Goal: Task Accomplishment & Management: Complete application form

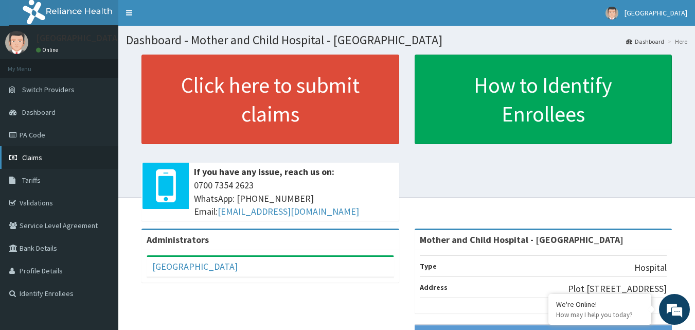
click at [25, 155] on span "Claims" at bounding box center [32, 157] width 20 height 9
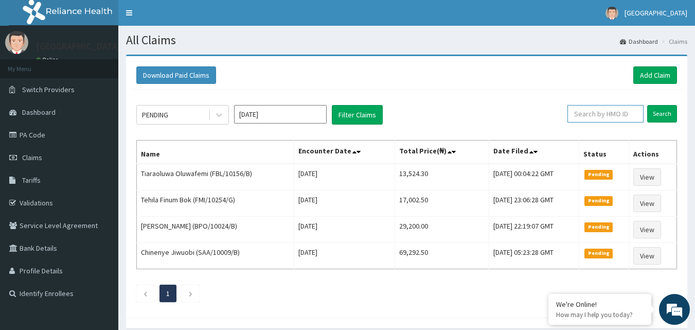
click at [590, 113] on input "text" at bounding box center [605, 113] width 76 height 17
type input "tma/10021/a"
click at [655, 117] on input "Search" at bounding box center [662, 113] width 30 height 17
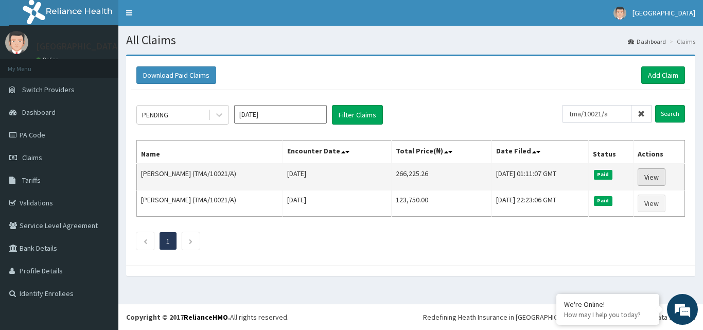
click at [652, 178] on link "View" at bounding box center [651, 176] width 28 height 17
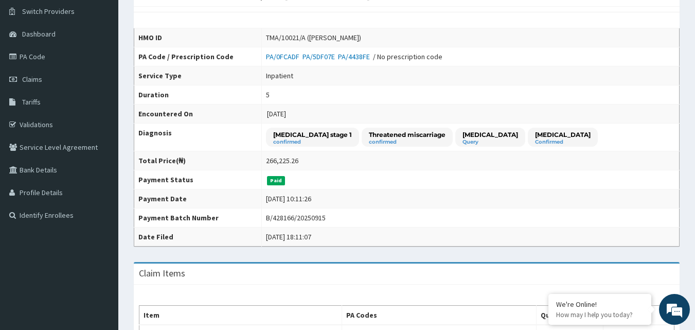
scroll to position [51, 0]
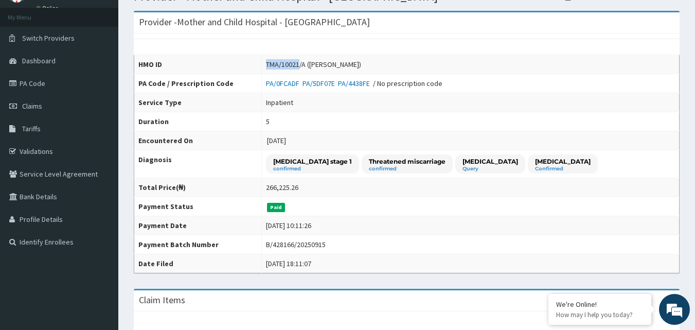
drag, startPoint x: 282, startPoint y: 64, endPoint x: 315, endPoint y: 66, distance: 33.0
click at [315, 66] on div "TMA/10021/A ([PERSON_NAME])" at bounding box center [313, 64] width 95 height 10
click at [320, 66] on div "TMA/10021/A (Busola Collins)" at bounding box center [313, 64] width 95 height 10
click at [311, 76] on td "PA/0FCADF PA/5DF07E PA/4438FE / No prescription code" at bounding box center [470, 83] width 418 height 19
drag, startPoint x: 281, startPoint y: 63, endPoint x: 320, endPoint y: 64, distance: 39.6
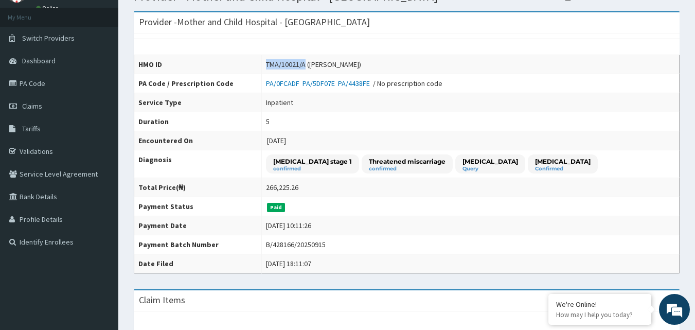
click at [320, 64] on div "TMA/10021/A (Busola Collins)" at bounding box center [313, 64] width 95 height 10
copy div "TMA/10021/A"
drag, startPoint x: 283, startPoint y: 64, endPoint x: 320, endPoint y: 64, distance: 37.5
click at [320, 64] on div "TMA/10021/A (Busola Collins)" at bounding box center [313, 64] width 95 height 10
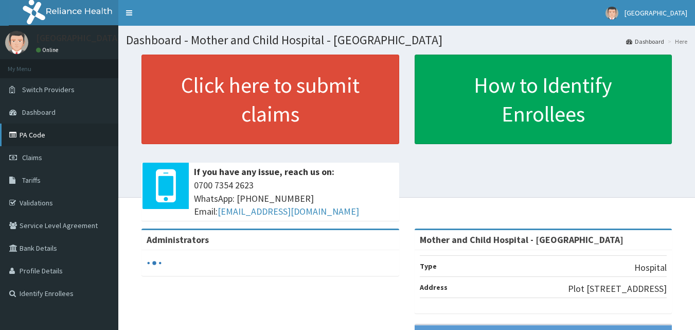
click at [28, 133] on link "PA Code" at bounding box center [59, 134] width 118 height 23
click at [30, 137] on link "PA Code" at bounding box center [59, 134] width 118 height 23
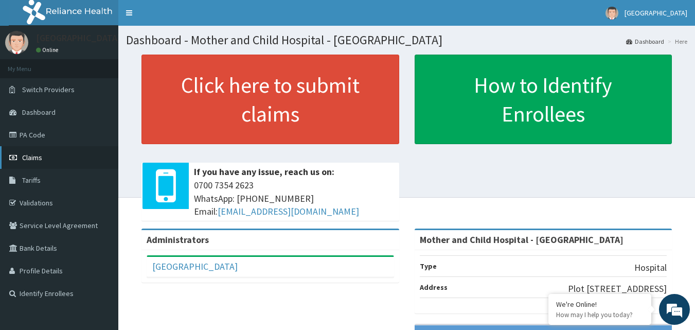
click at [31, 158] on span "Claims" at bounding box center [32, 157] width 20 height 9
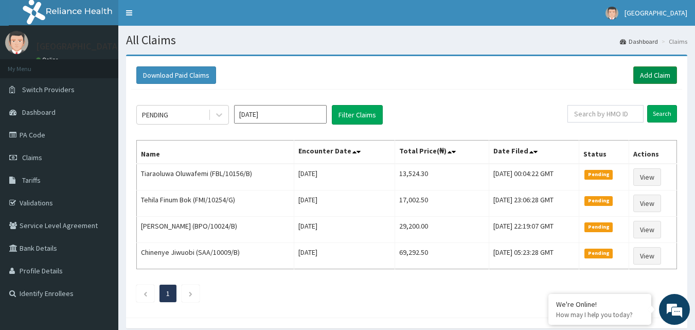
click at [653, 75] on link "Add Claim" at bounding box center [655, 74] width 44 height 17
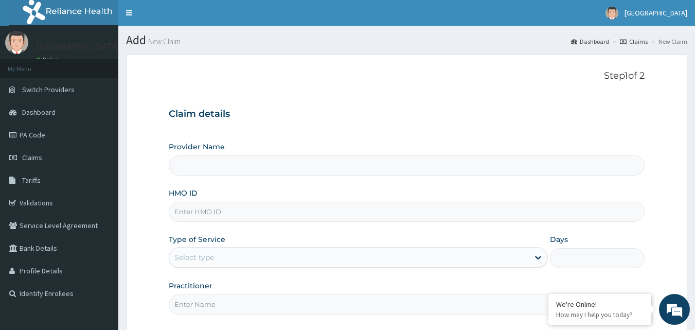
type input "Mother and Child Hospital - [GEOGRAPHIC_DATA]"
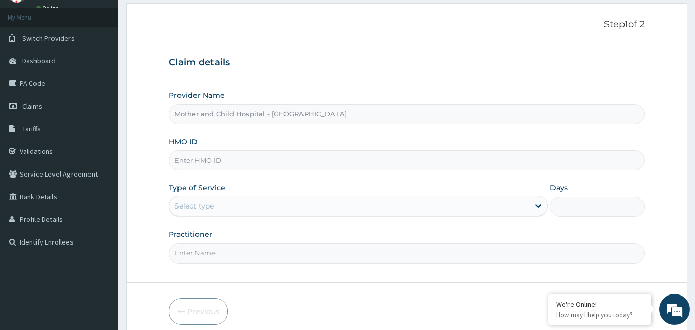
scroll to position [96, 0]
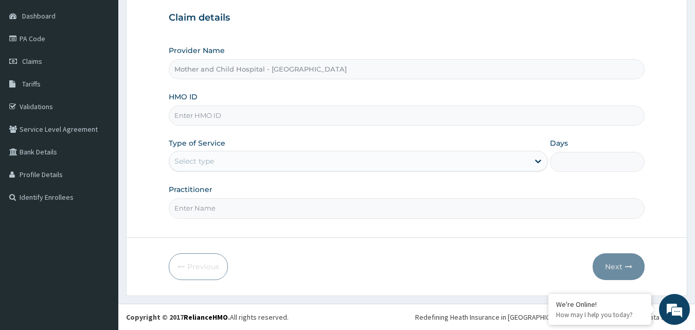
click at [216, 115] on input "HMO ID" at bounding box center [407, 115] width 476 height 20
paste input "2025-09-09"
type input "2025-09-09"
drag, startPoint x: 229, startPoint y: 119, endPoint x: 169, endPoint y: 115, distance: 60.3
click at [169, 117] on input "2025-09-09" at bounding box center [407, 115] width 476 height 20
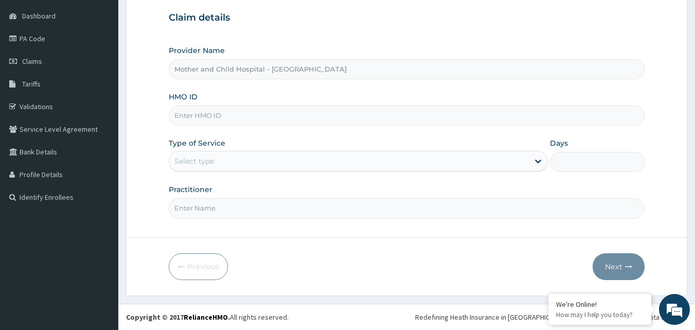
scroll to position [0, 0]
click at [196, 118] on input "HMO ID" at bounding box center [407, 115] width 476 height 20
paste input "TMA/10021/A"
type input "TMA/10021/A"
click at [536, 162] on icon at bounding box center [538, 161] width 10 height 10
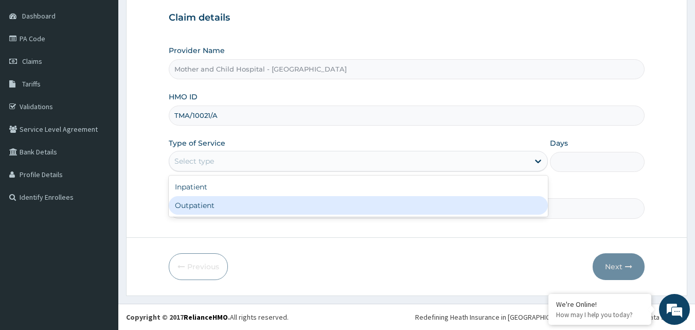
click at [234, 205] on div "Outpatient" at bounding box center [358, 205] width 379 height 19
type input "1"
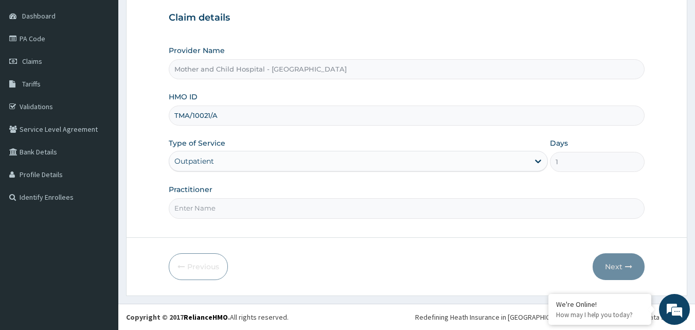
click at [219, 210] on input "Practitioner" at bounding box center [407, 208] width 476 height 20
type input "d"
type input "DR ROTIMI"
click at [615, 268] on button "Next" at bounding box center [619, 266] width 52 height 27
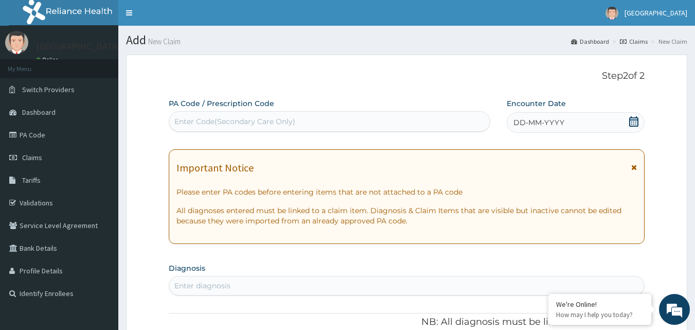
click at [636, 121] on icon at bounding box center [634, 121] width 10 height 10
drag, startPoint x: 420, startPoint y: 68, endPoint x: 418, endPoint y: 3, distance: 65.4
click at [182, 118] on div "Enter Code(Secondary Care Only)" at bounding box center [234, 121] width 121 height 10
paste input "PA/BA6ACE"
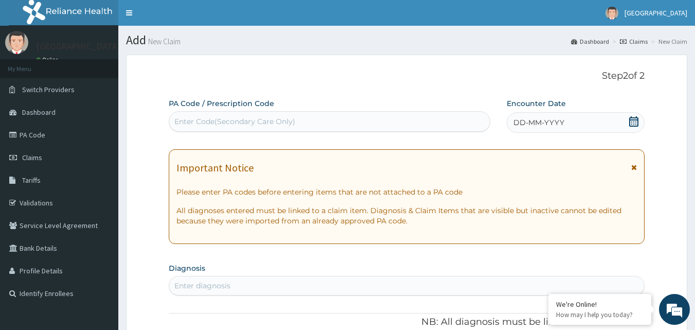
type input "PA/BA6ACE"
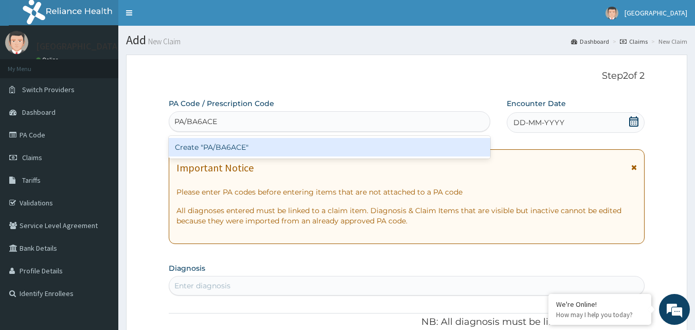
click at [227, 147] on div "Create "PA/BA6ACE"" at bounding box center [330, 147] width 322 height 19
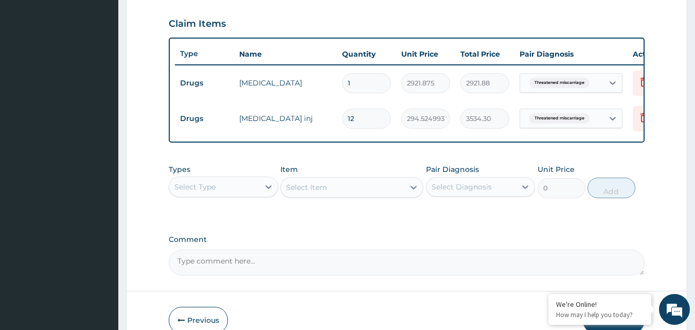
scroll to position [350, 0]
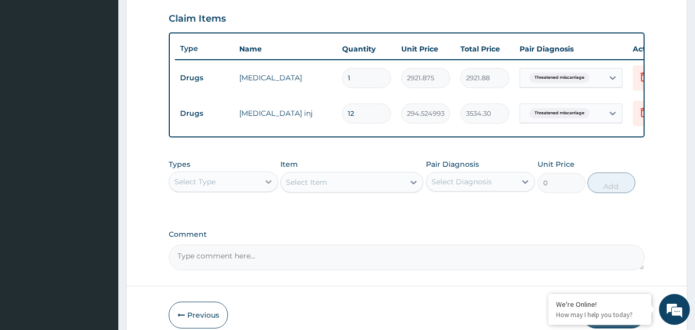
click at [268, 187] on icon at bounding box center [268, 181] width 10 height 10
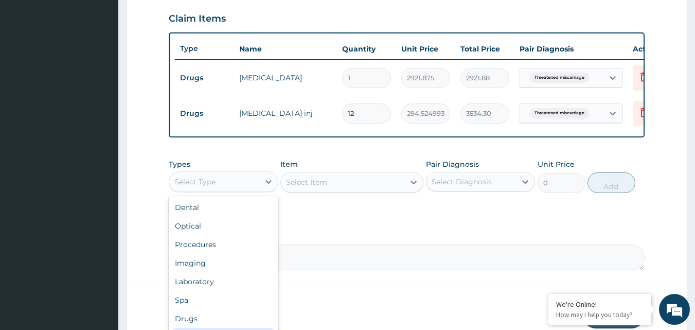
scroll to position [35, 0]
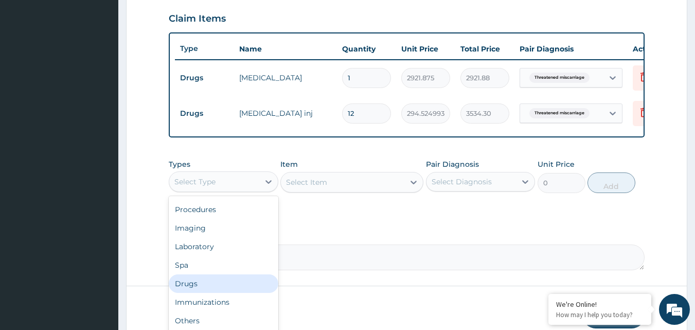
click at [199, 285] on div "Drugs" at bounding box center [224, 283] width 110 height 19
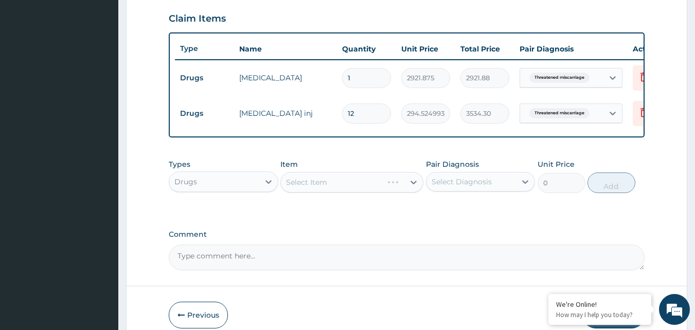
click at [404, 190] on div "Select Item" at bounding box center [351, 182] width 143 height 21
click at [391, 190] on div "Select Item" at bounding box center [351, 182] width 143 height 21
click at [322, 188] on div "Select Item" at bounding box center [351, 182] width 143 height 21
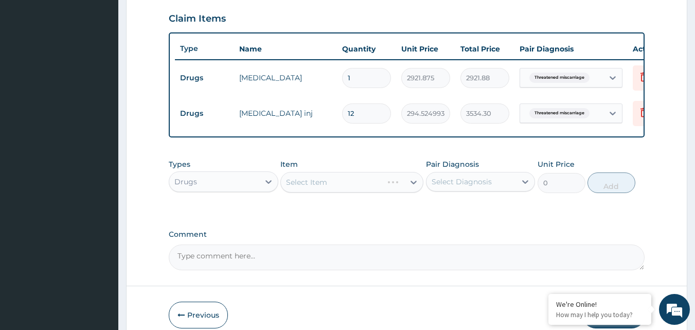
click at [378, 169] on div "Item Select Item" at bounding box center [351, 176] width 143 height 34
click at [381, 192] on div "Select Item" at bounding box center [351, 182] width 143 height 21
click at [383, 192] on div "Select Item" at bounding box center [351, 182] width 143 height 21
click at [416, 189] on div "Select Item" at bounding box center [351, 182] width 143 height 21
click at [417, 189] on div "Select Item" at bounding box center [351, 182] width 143 height 21
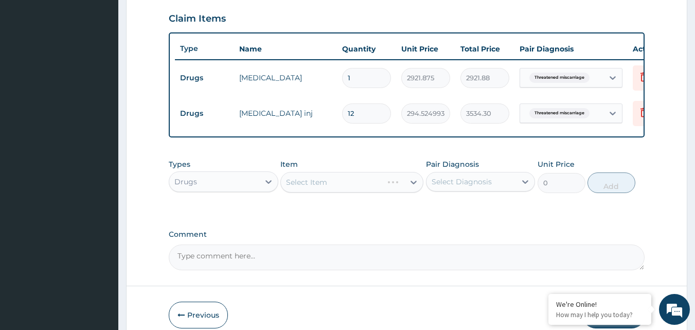
click at [375, 213] on div "Types Drugs Item Select Item Pair Diagnosis Select Diagnosis Unit Price 0 Add" at bounding box center [407, 184] width 476 height 60
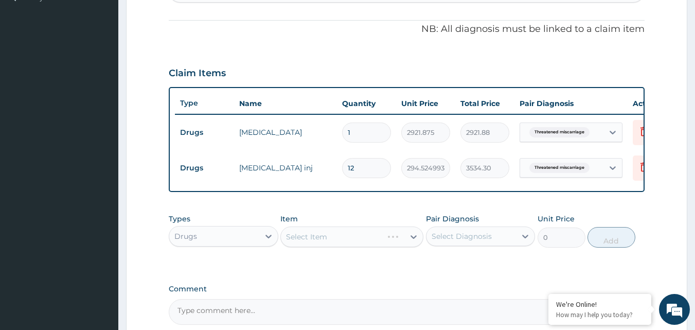
scroll to position [355, 0]
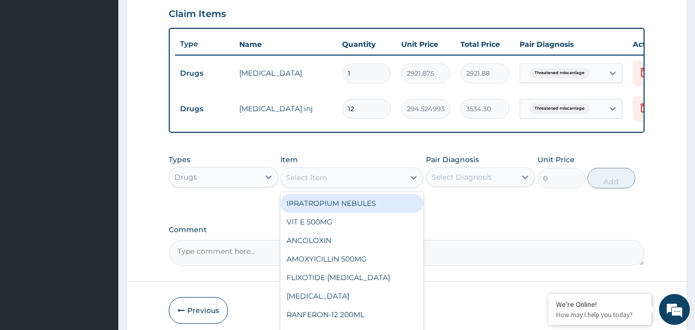
click at [345, 186] on div "Select Item" at bounding box center [342, 177] width 123 height 16
type input "PAR"
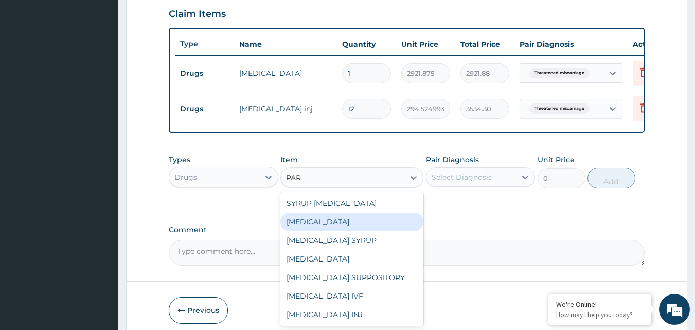
click at [325, 231] on div "PARACETAMOL" at bounding box center [351, 221] width 143 height 19
type input "37.40000152587891"
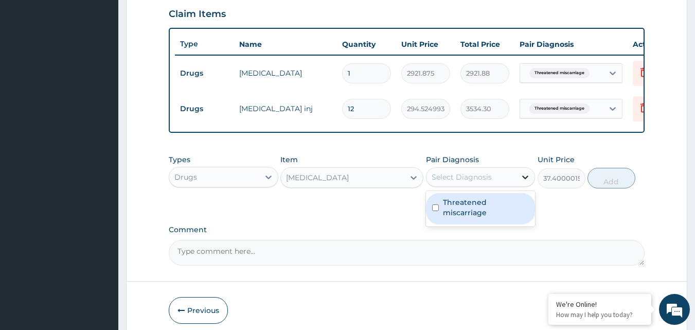
click at [520, 182] on icon at bounding box center [525, 177] width 10 height 10
click at [434, 211] on input "checkbox" at bounding box center [435, 207] width 7 height 7
checkbox input "true"
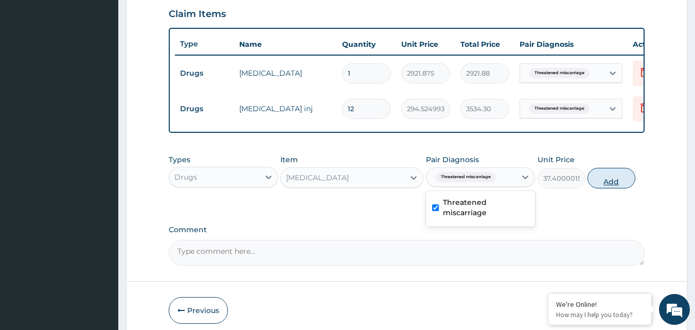
click at [603, 188] on button "Add" at bounding box center [611, 178] width 48 height 21
type input "0"
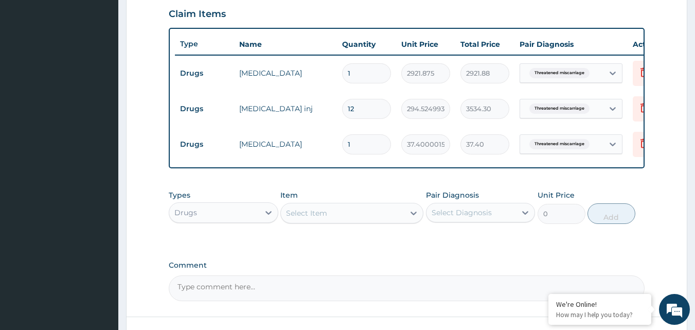
click at [363, 146] on input "1" at bounding box center [366, 144] width 49 height 20
type input "18"
type input "673.20"
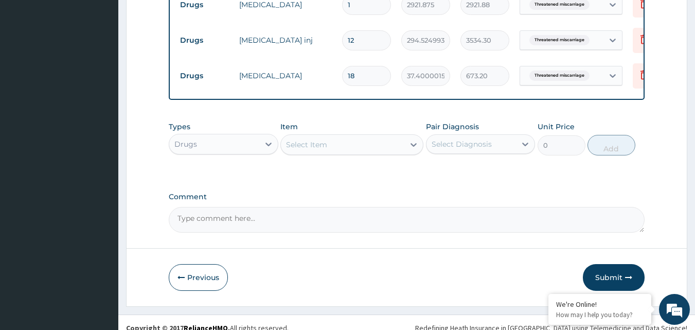
scroll to position [442, 0]
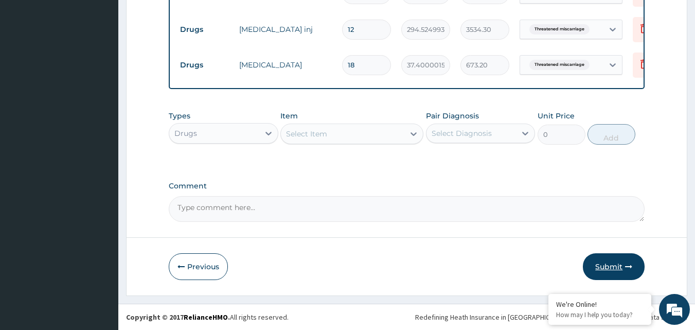
type input "18"
click at [608, 269] on button "Submit" at bounding box center [614, 266] width 62 height 27
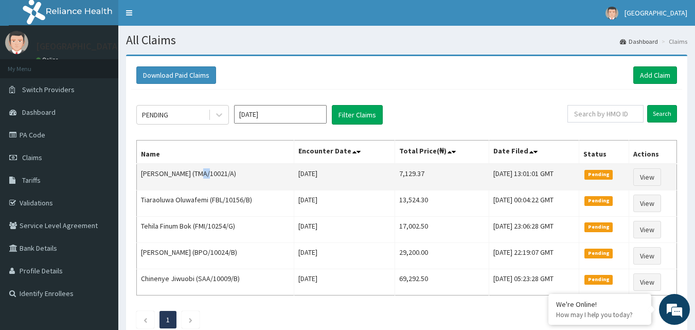
drag, startPoint x: 191, startPoint y: 172, endPoint x: 198, endPoint y: 172, distance: 7.2
click at [198, 172] on td "[PERSON_NAME] (TMA/10021/A)" at bounding box center [215, 177] width 157 height 27
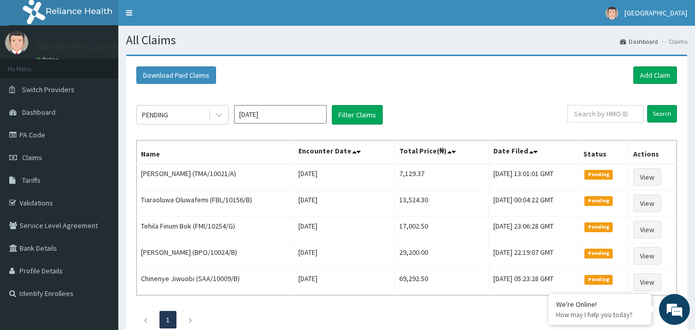
click at [275, 73] on div "Download Paid Claims Add Claim" at bounding box center [406, 74] width 541 height 17
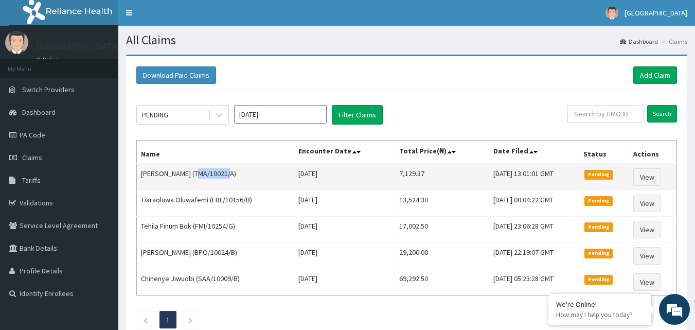
drag, startPoint x: 187, startPoint y: 173, endPoint x: 219, endPoint y: 174, distance: 32.4
click at [219, 174] on td "Busola Collins (TMA/10021/A)" at bounding box center [215, 177] width 157 height 27
copy td "TMA/10021"
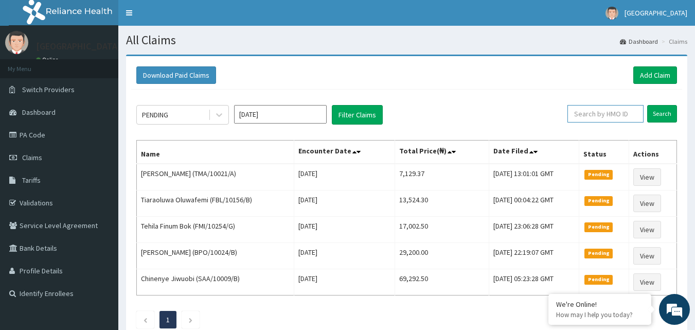
click at [603, 113] on input "text" at bounding box center [605, 113] width 76 height 17
paste input "TMA/10021"
type input "TMA/10021"
click at [665, 115] on input "Search" at bounding box center [662, 113] width 30 height 17
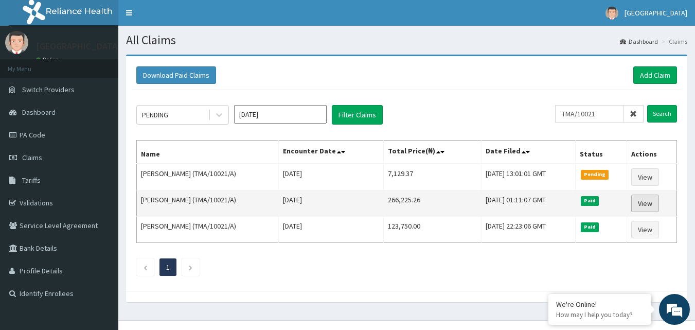
click at [645, 206] on link "View" at bounding box center [645, 202] width 28 height 17
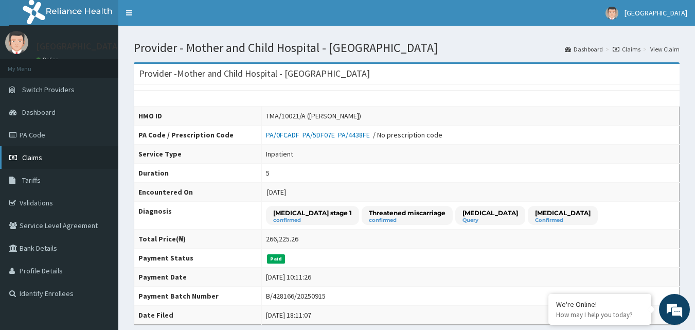
click at [30, 154] on span "Claims" at bounding box center [32, 157] width 20 height 9
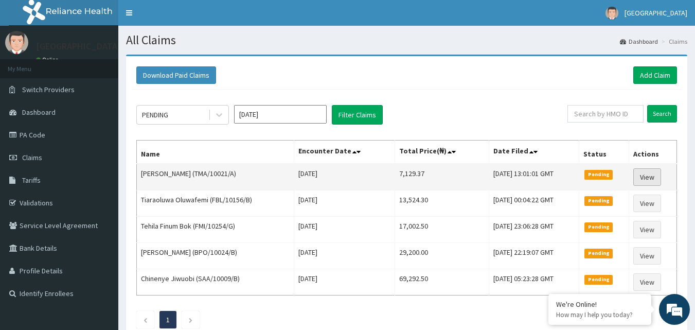
click at [649, 176] on link "View" at bounding box center [647, 176] width 28 height 17
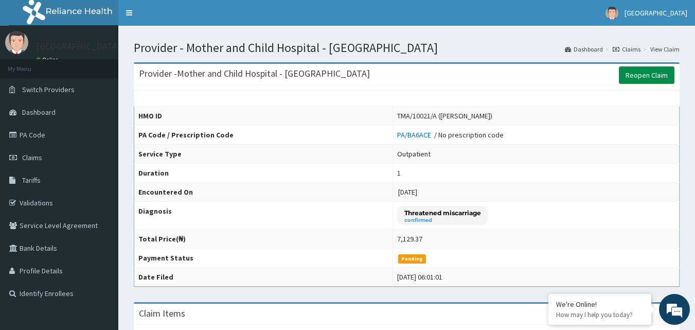
click at [644, 74] on link "Reopen Claim" at bounding box center [647, 74] width 56 height 17
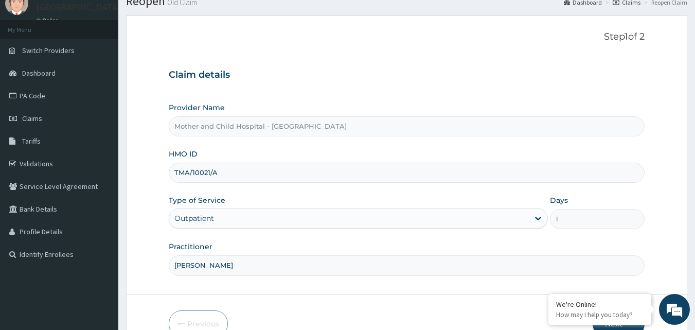
scroll to position [96, 0]
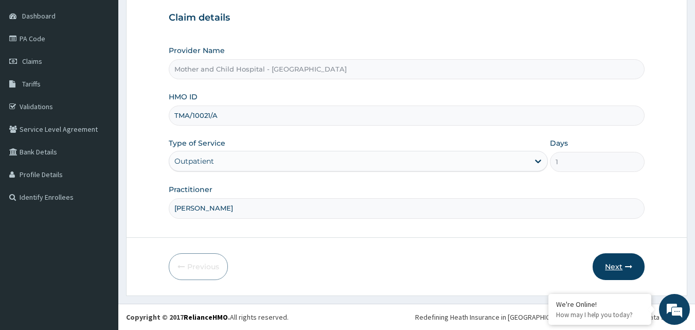
click at [622, 272] on button "Next" at bounding box center [619, 266] width 52 height 27
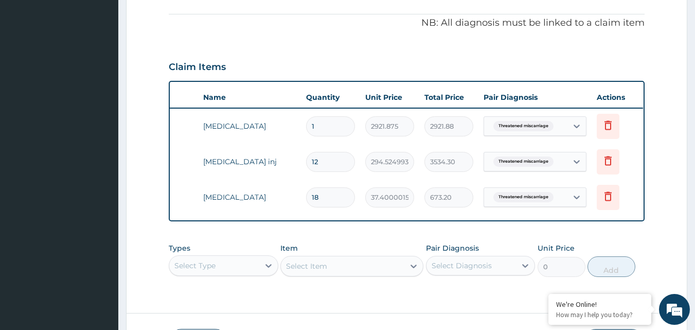
scroll to position [0, 40]
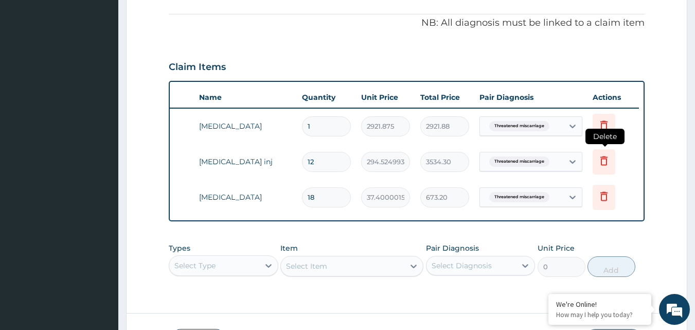
click at [605, 160] on icon at bounding box center [604, 160] width 12 height 12
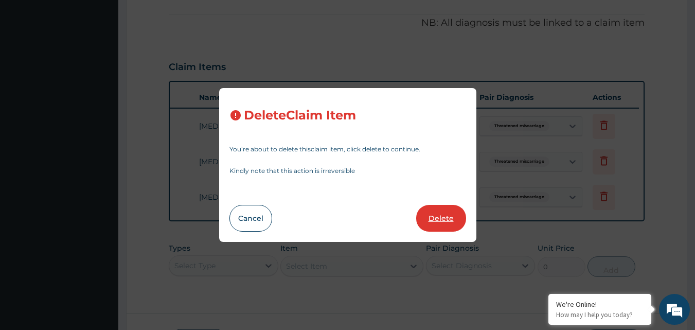
click at [441, 215] on button "Delete" at bounding box center [441, 218] width 50 height 27
type input "18"
type input "37.40000152587891"
type input "673.20"
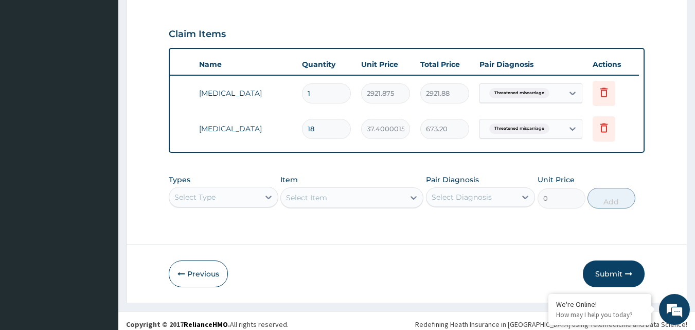
scroll to position [350, 0]
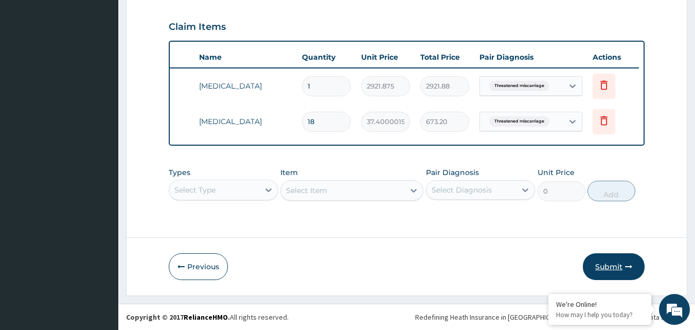
click at [607, 265] on button "Submit" at bounding box center [614, 266] width 62 height 27
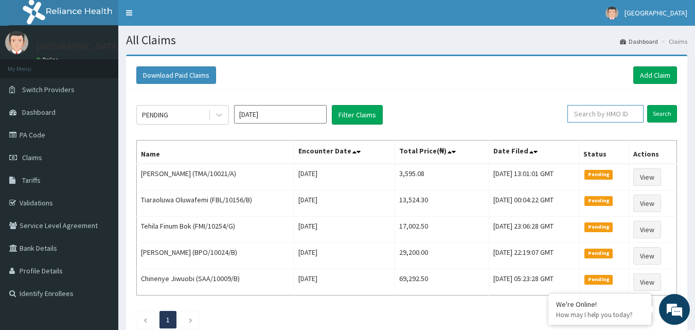
click at [599, 114] on input "text" at bounding box center [605, 113] width 76 height 17
type input "I"
type input "VAC/10006/A"
click at [661, 113] on input "Search" at bounding box center [662, 113] width 30 height 17
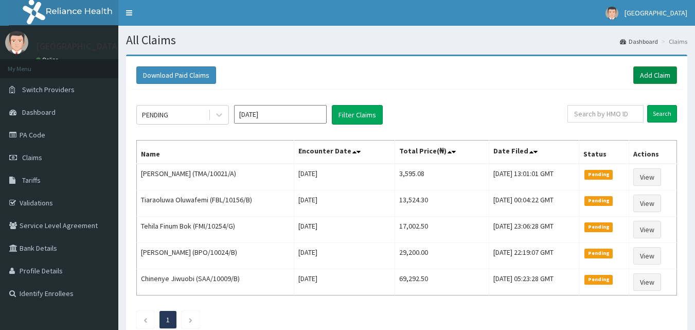
click at [657, 74] on link "Add Claim" at bounding box center [655, 74] width 44 height 17
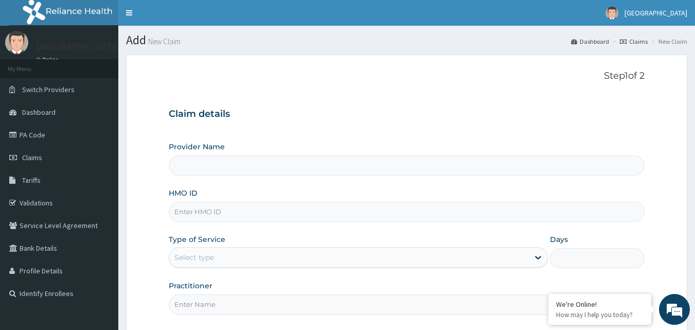
type input "Mother and Child Hospital - [GEOGRAPHIC_DATA]"
click at [214, 211] on input "HMO ID" at bounding box center [407, 212] width 476 height 20
type input "VAC/10006/A"
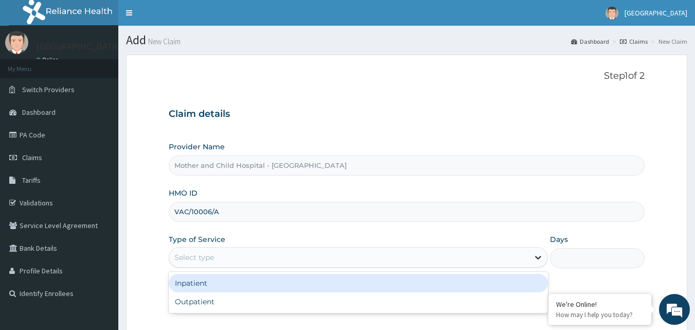
click at [534, 259] on icon at bounding box center [538, 257] width 10 height 10
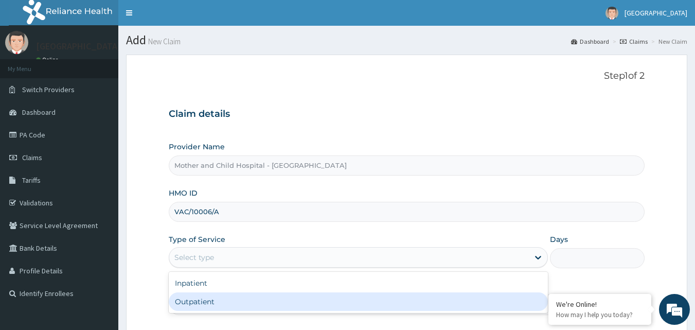
click at [250, 301] on div "Outpatient" at bounding box center [358, 301] width 379 height 19
type input "1"
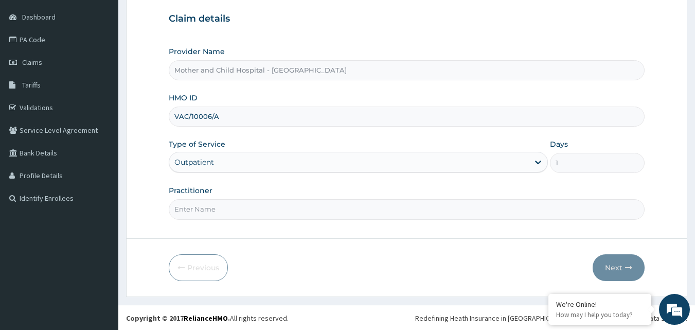
scroll to position [96, 0]
click at [454, 206] on input "Practitioner" at bounding box center [407, 208] width 476 height 20
type input "[PERSON_NAME]"
click at [620, 266] on button "Next" at bounding box center [619, 266] width 52 height 27
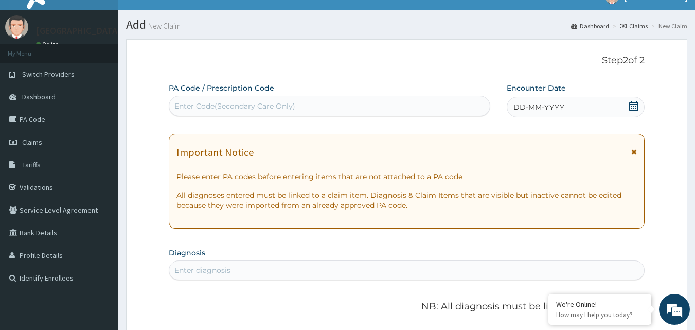
scroll to position [0, 0]
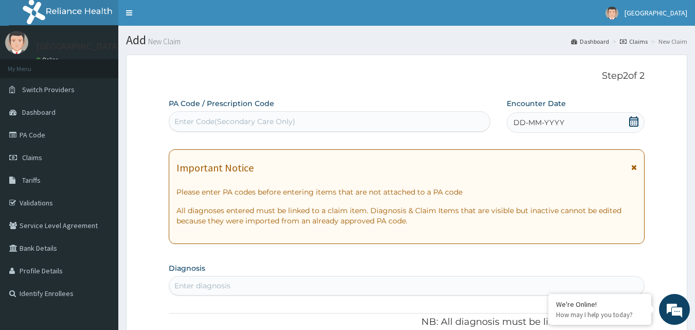
click at [619, 121] on div "DD-MM-YYYY" at bounding box center [576, 122] width 138 height 21
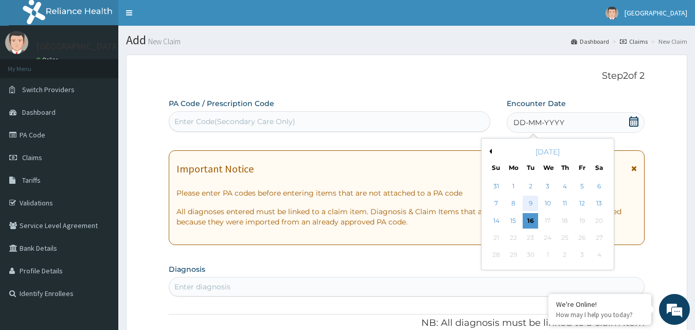
click at [530, 203] on div "9" at bounding box center [530, 203] width 15 height 15
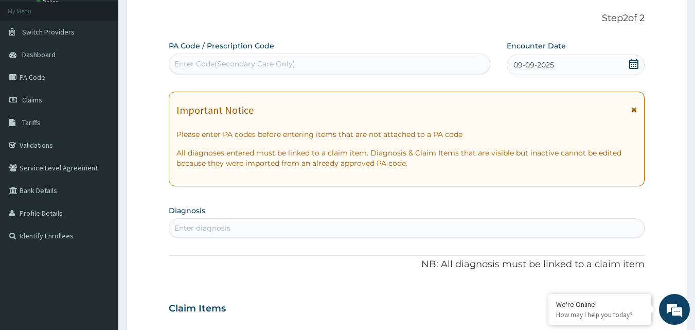
scroll to position [154, 0]
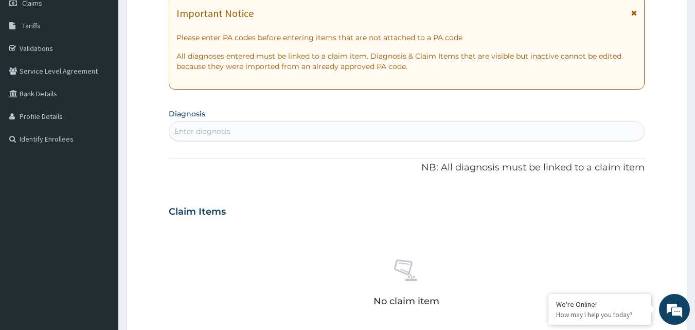
click at [195, 131] on div "Enter diagnosis" at bounding box center [202, 131] width 56 height 10
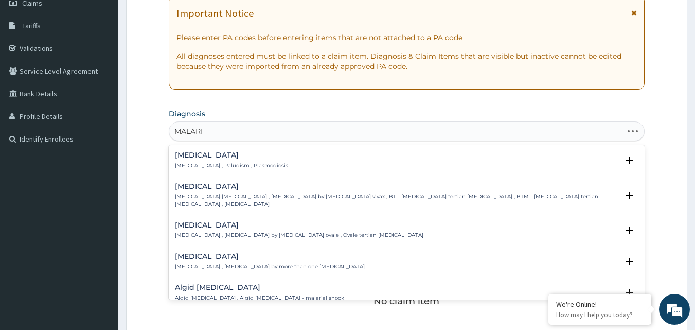
type input "[MEDICAL_DATA]"
click at [198, 163] on p "[MEDICAL_DATA] , Paludism , Plasmodiosis" at bounding box center [231, 165] width 113 height 7
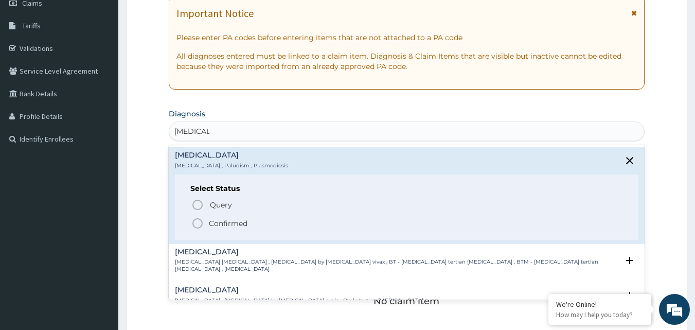
click at [194, 224] on icon "status option filled" at bounding box center [197, 223] width 12 height 12
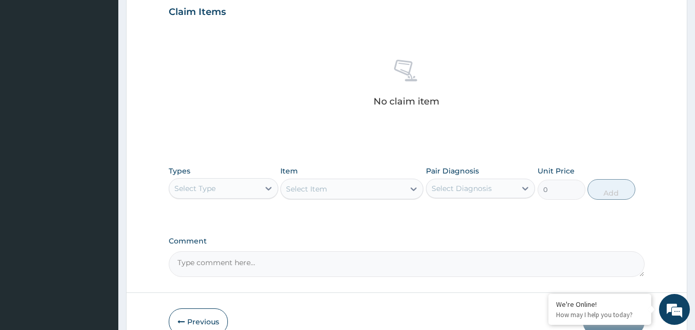
scroll to position [360, 0]
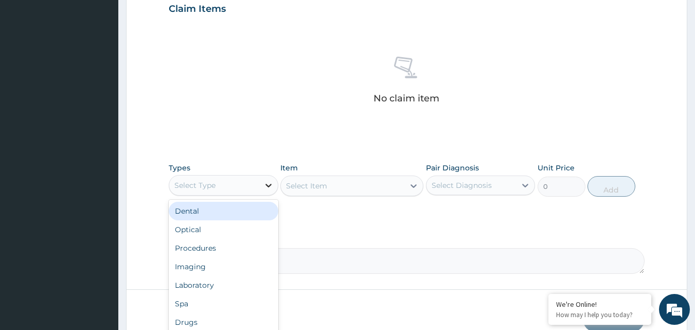
click at [265, 186] on icon at bounding box center [268, 185] width 10 height 10
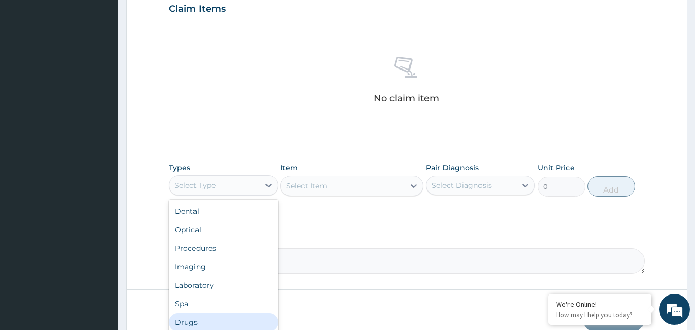
click at [225, 320] on div "Drugs" at bounding box center [224, 322] width 110 height 19
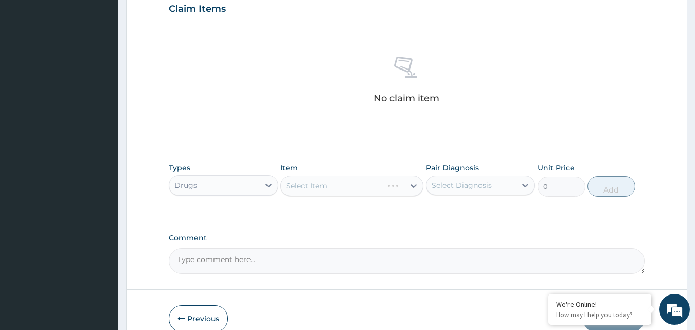
click at [406, 183] on div "Select Item" at bounding box center [351, 185] width 143 height 21
click at [411, 186] on div "Select Item" at bounding box center [351, 185] width 143 height 21
click at [344, 191] on div "Select Item" at bounding box center [351, 185] width 143 height 21
drag, startPoint x: 344, startPoint y: 191, endPoint x: 334, endPoint y: 187, distance: 10.1
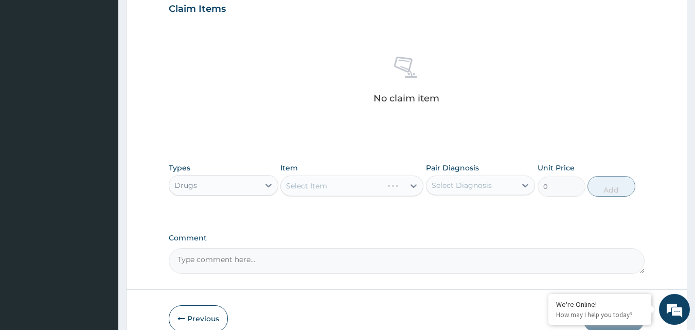
click at [340, 190] on div "Select Item" at bounding box center [351, 185] width 143 height 21
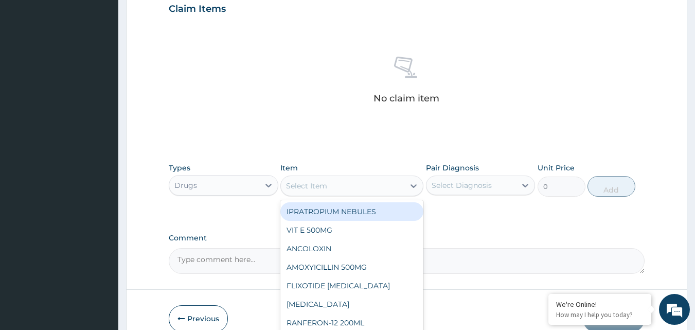
drag, startPoint x: 331, startPoint y: 187, endPoint x: 325, endPoint y: 184, distance: 6.4
click at [328, 186] on div "Select Item" at bounding box center [342, 185] width 123 height 16
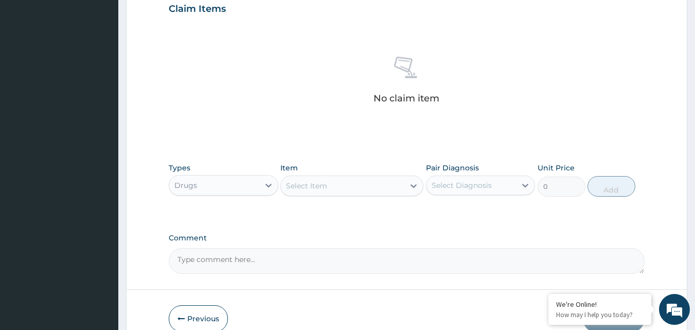
click at [325, 184] on div "Select Item" at bounding box center [306, 186] width 41 height 10
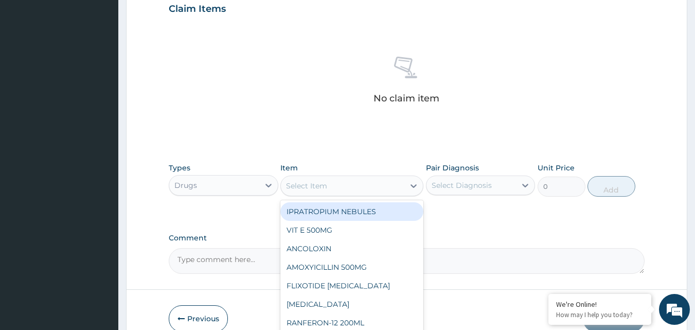
click at [325, 184] on div "Select Item" at bounding box center [306, 186] width 41 height 10
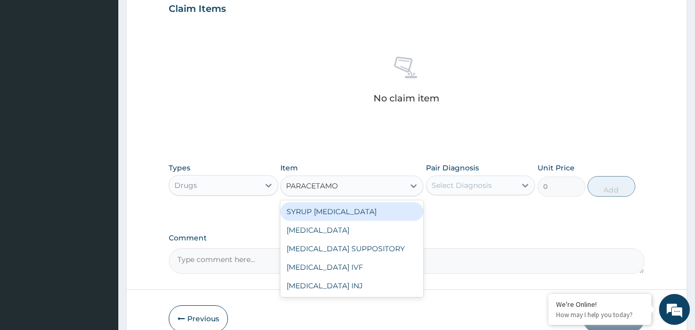
type input "PARACETAMOL"
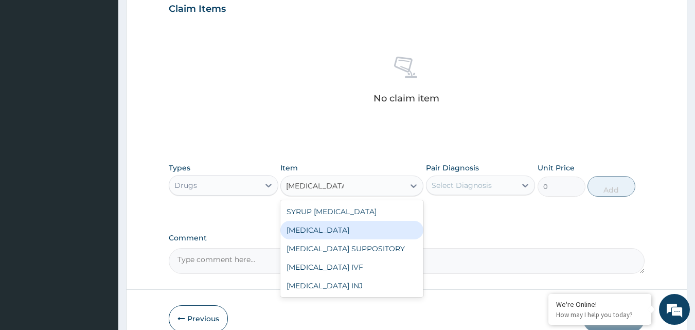
click at [345, 230] on div "PARACETAMOL" at bounding box center [351, 230] width 143 height 19
type input "37.40000152587891"
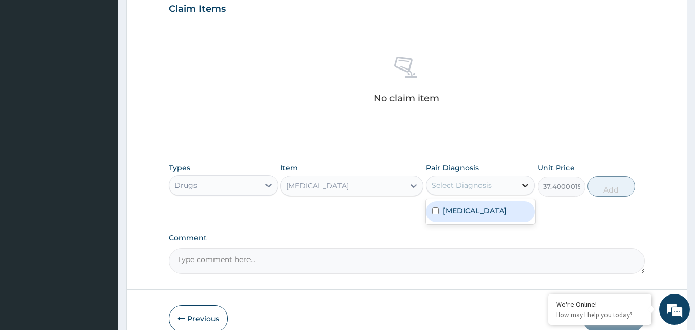
click at [518, 185] on div at bounding box center [525, 185] width 19 height 19
click at [436, 211] on input "checkbox" at bounding box center [435, 210] width 7 height 7
checkbox input "true"
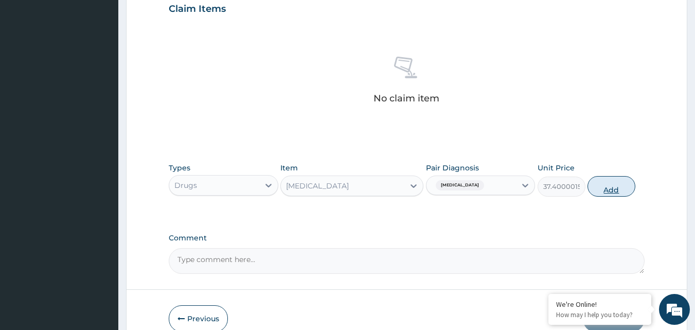
click at [610, 187] on button "Add" at bounding box center [611, 186] width 48 height 21
type input "0"
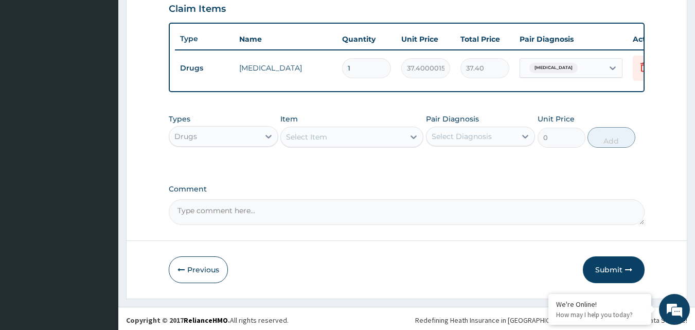
click at [362, 73] on input "1" at bounding box center [366, 68] width 49 height 20
type input "18"
type input "673.20"
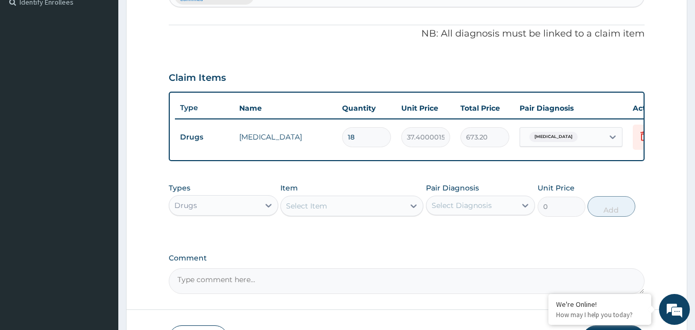
scroll to position [371, 0]
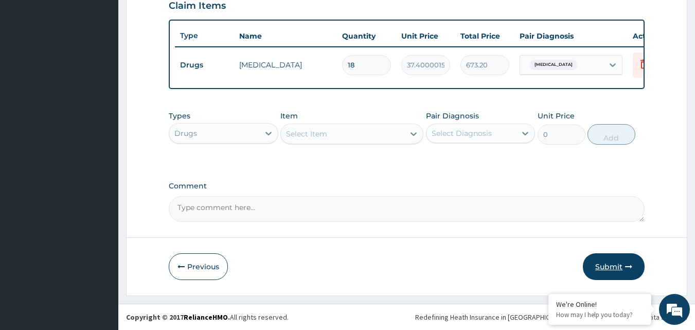
type input "18"
click at [610, 269] on button "Submit" at bounding box center [614, 266] width 62 height 27
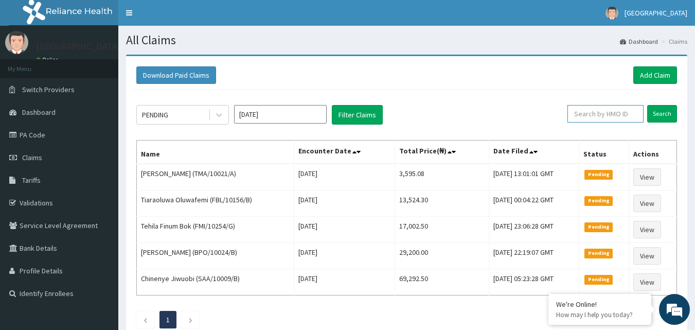
click at [634, 114] on input "text" at bounding box center [605, 113] width 76 height 17
type input "ONC/10073/D"
click at [661, 114] on input "Search" at bounding box center [662, 113] width 30 height 17
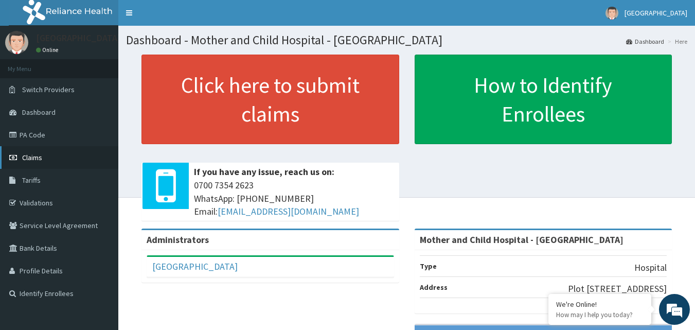
click at [30, 158] on span "Claims" at bounding box center [32, 157] width 20 height 9
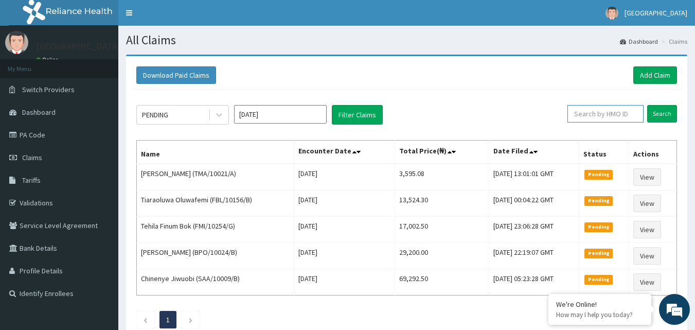
click at [603, 114] on input "text" at bounding box center [605, 113] width 76 height 17
type input "ONC/10073/A"
click at [665, 115] on input "Search" at bounding box center [662, 113] width 30 height 17
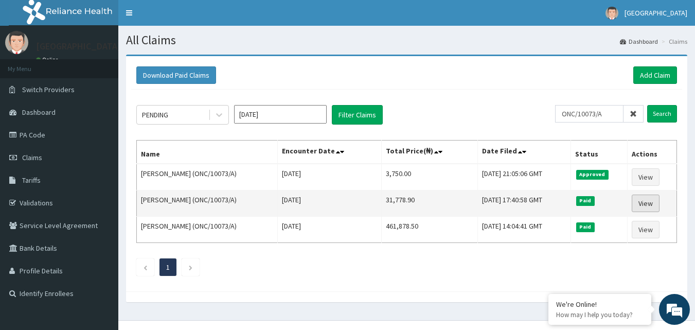
click at [649, 204] on link "View" at bounding box center [646, 202] width 28 height 17
